Goal: Navigation & Orientation: Understand site structure

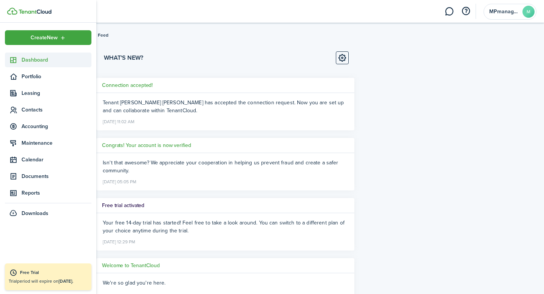
click at [30, 59] on span "Dashboard" at bounding box center [57, 60] width 70 height 8
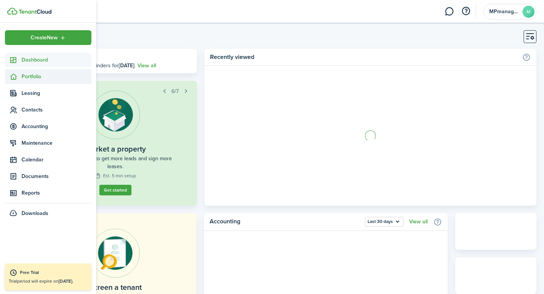
click at [31, 74] on span "Portfolio" at bounding box center [57, 77] width 70 height 8
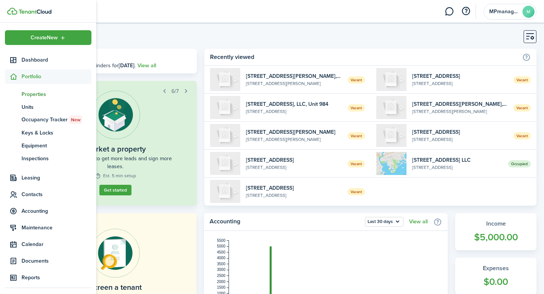
click at [33, 92] on span "Properties" at bounding box center [57, 94] width 70 height 8
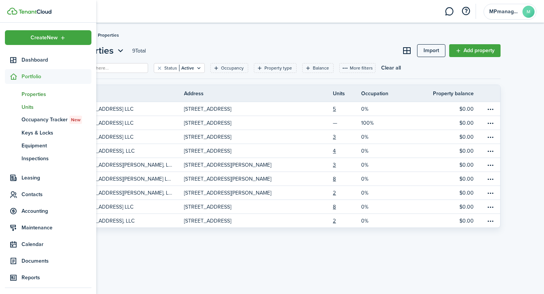
click at [34, 106] on span "Units" at bounding box center [57, 107] width 70 height 8
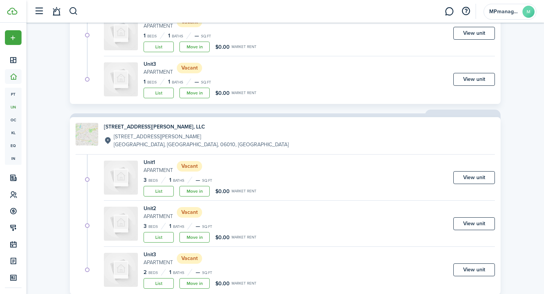
scroll to position [702, 0]
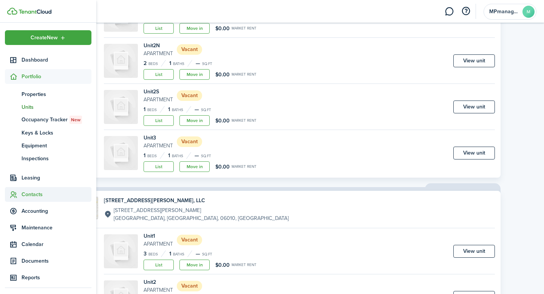
click at [35, 194] on span "Contacts" at bounding box center [57, 195] width 70 height 8
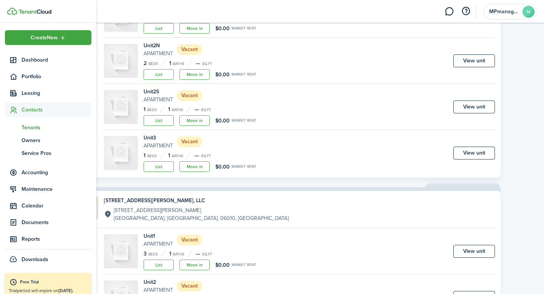
click at [36, 127] on span "Tenants" at bounding box center [57, 128] width 70 height 8
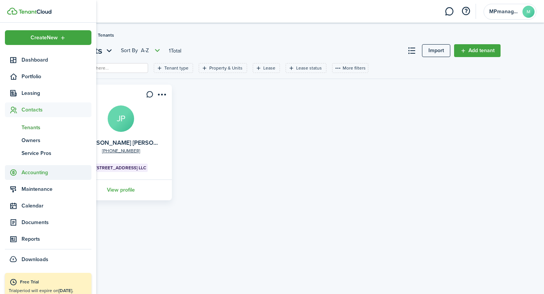
click at [33, 172] on span "Accounting" at bounding box center [57, 173] width 70 height 8
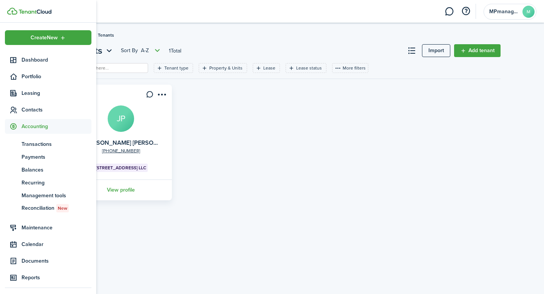
scroll to position [48, 0]
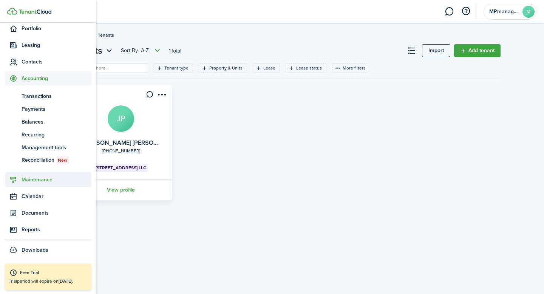
click at [33, 178] on span "Maintenance" at bounding box center [57, 180] width 70 height 8
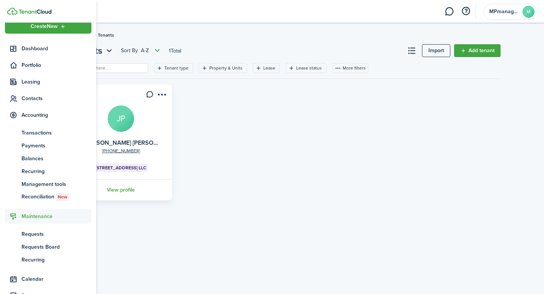
scroll to position [9, 0]
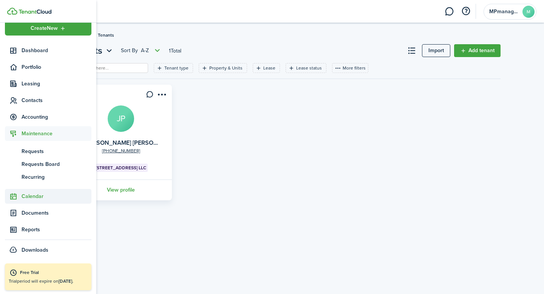
click at [35, 198] on span "Calendar" at bounding box center [57, 196] width 70 height 8
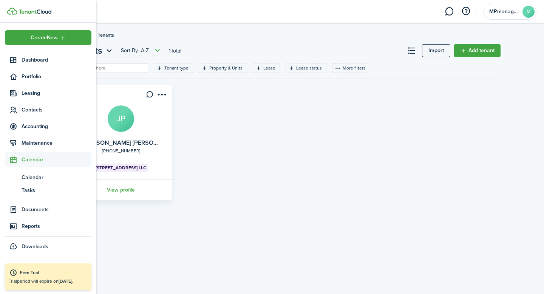
scroll to position [0, 0]
click at [48, 143] on span "Maintenance" at bounding box center [57, 143] width 70 height 8
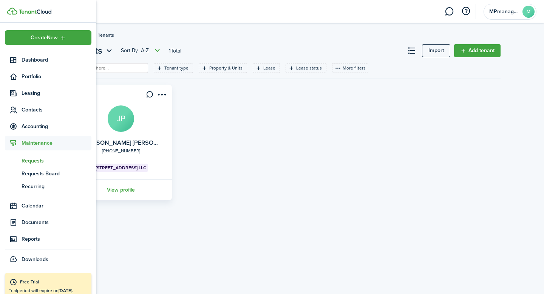
click at [36, 162] on span "Requests" at bounding box center [57, 161] width 70 height 8
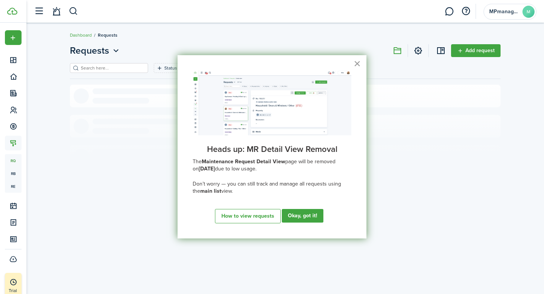
click at [358, 65] on button "×" at bounding box center [357, 63] width 7 height 12
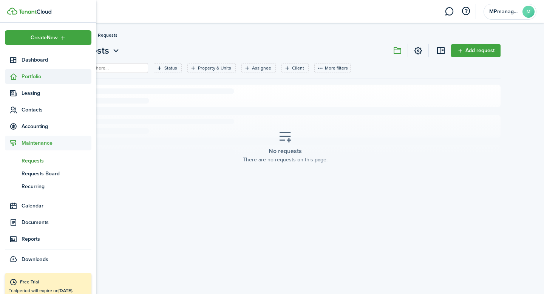
click at [28, 79] on span "Portfolio" at bounding box center [57, 77] width 70 height 8
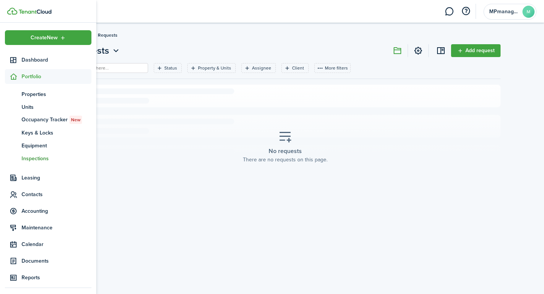
click at [37, 158] on span "Inspections" at bounding box center [57, 159] width 70 height 8
